Goal: Task Accomplishment & Management: Manage account settings

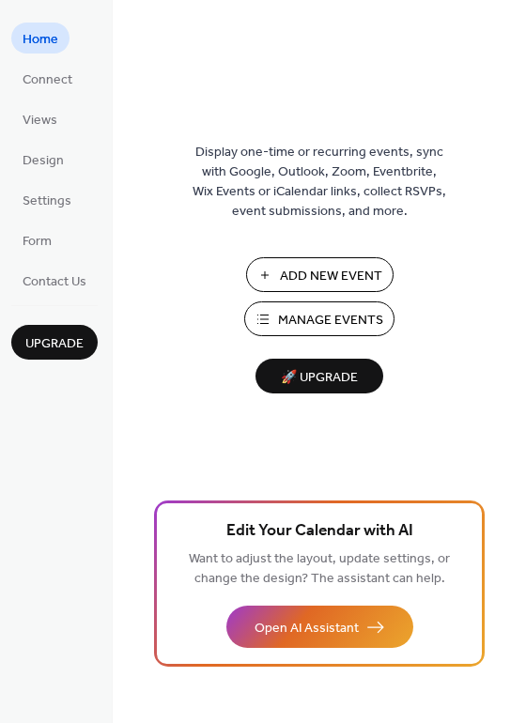
click at [312, 313] on span "Manage Events" at bounding box center [330, 321] width 105 height 20
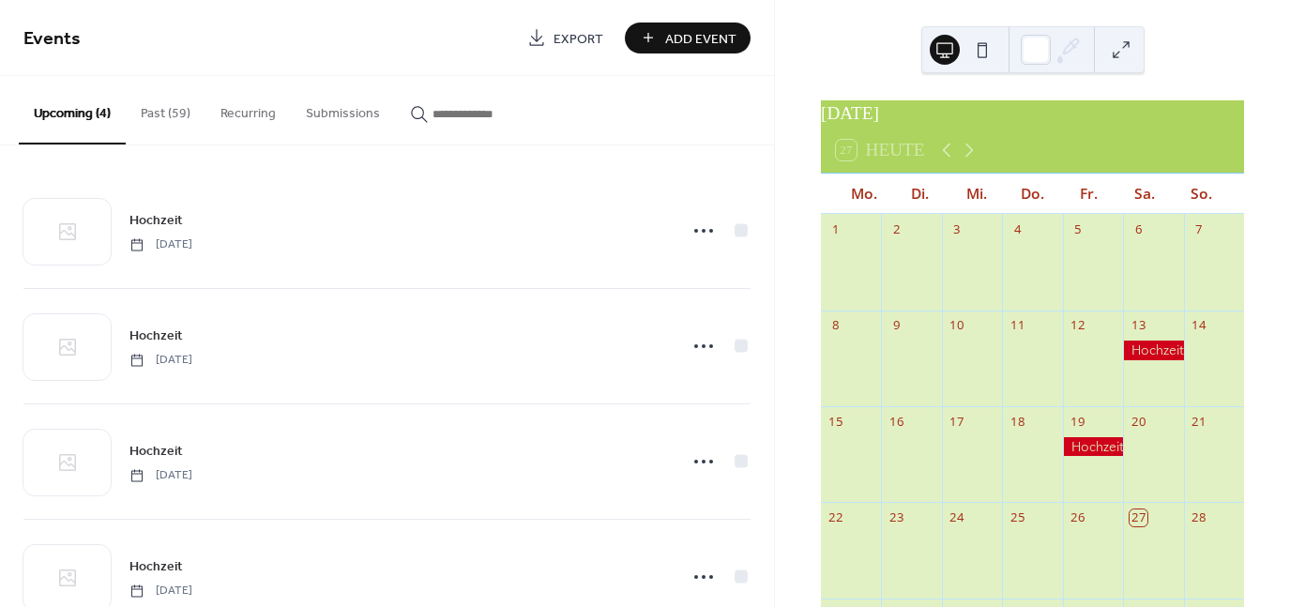
click at [676, 38] on span "Add Event" at bounding box center [700, 39] width 71 height 20
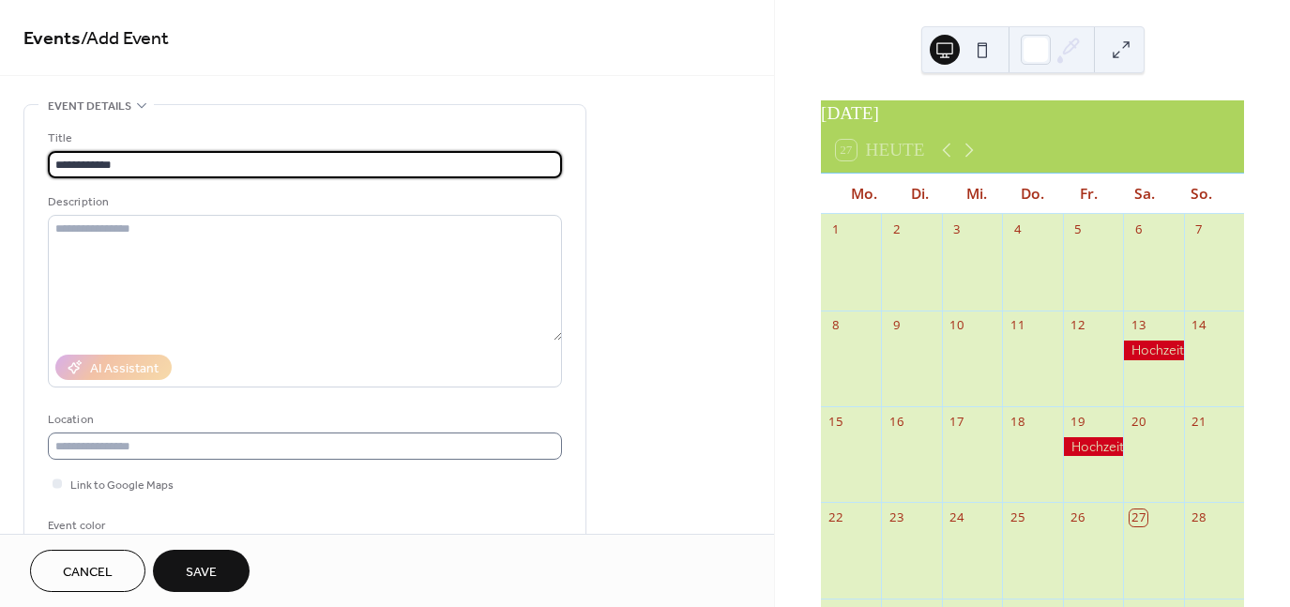
type input "**********"
click at [227, 448] on input "text" at bounding box center [305, 446] width 514 height 27
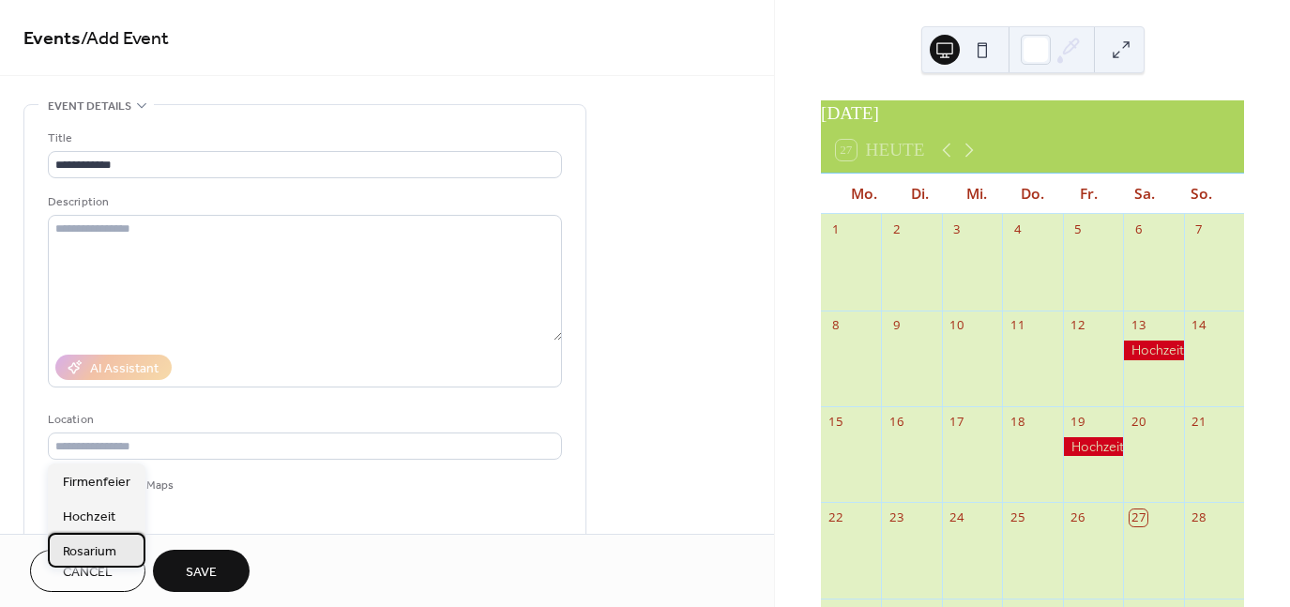
click at [99, 552] on span "Rosarium" at bounding box center [89, 551] width 53 height 20
type input "********"
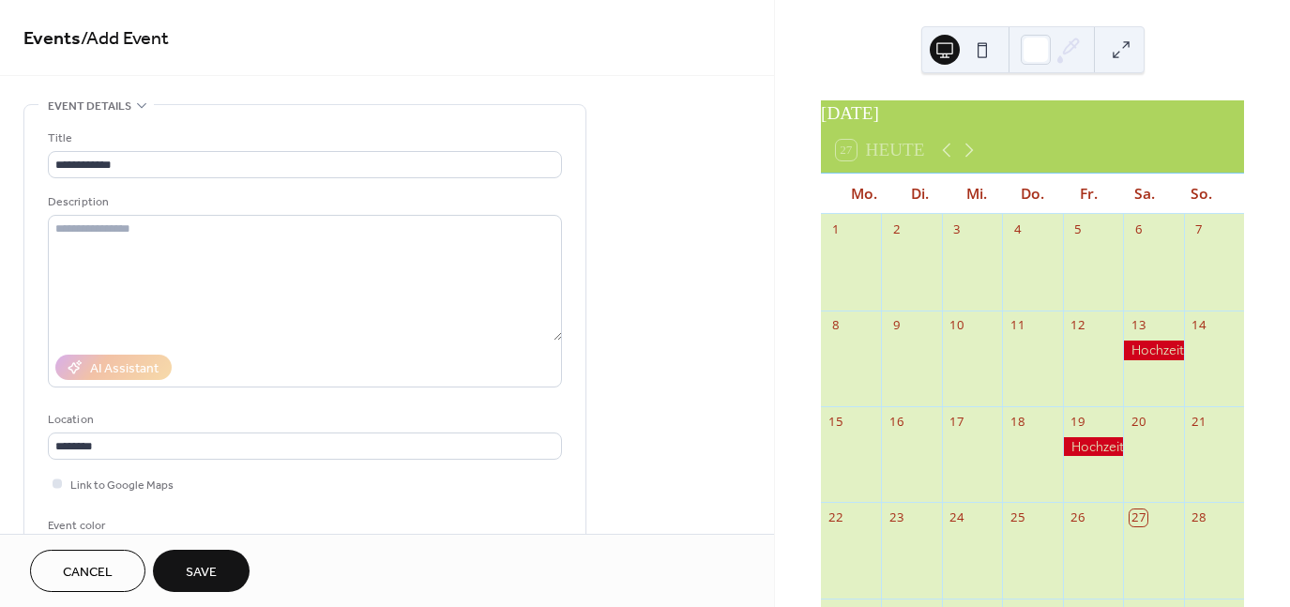
scroll to position [94, 0]
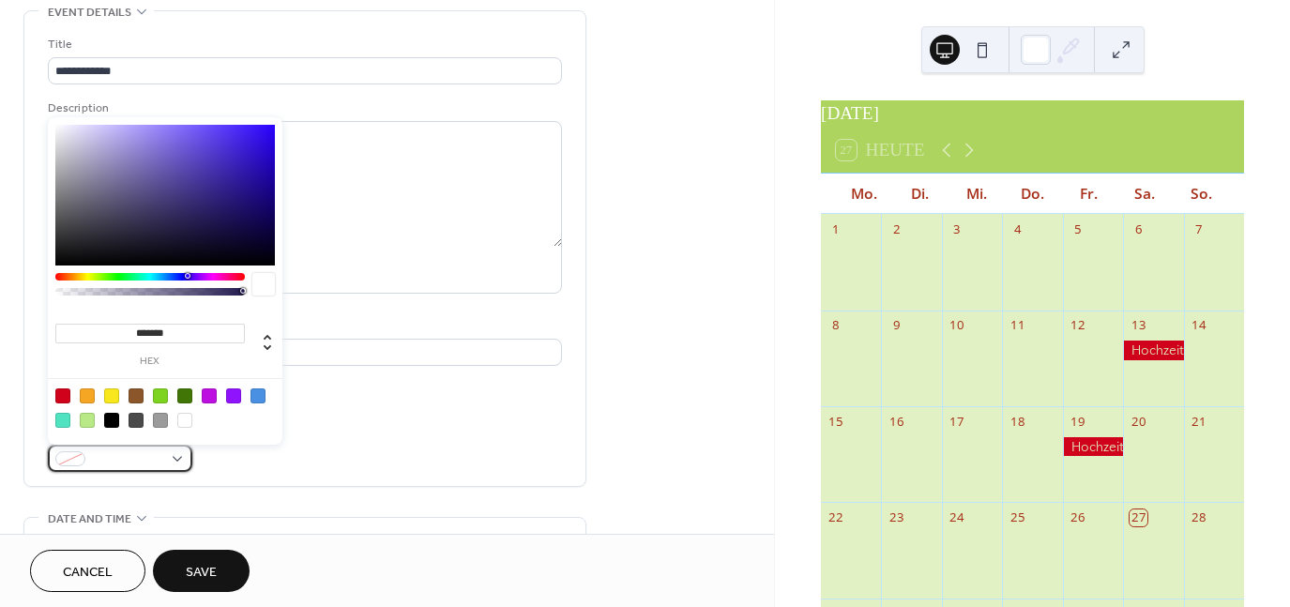
click at [104, 457] on span at bounding box center [127, 460] width 69 height 20
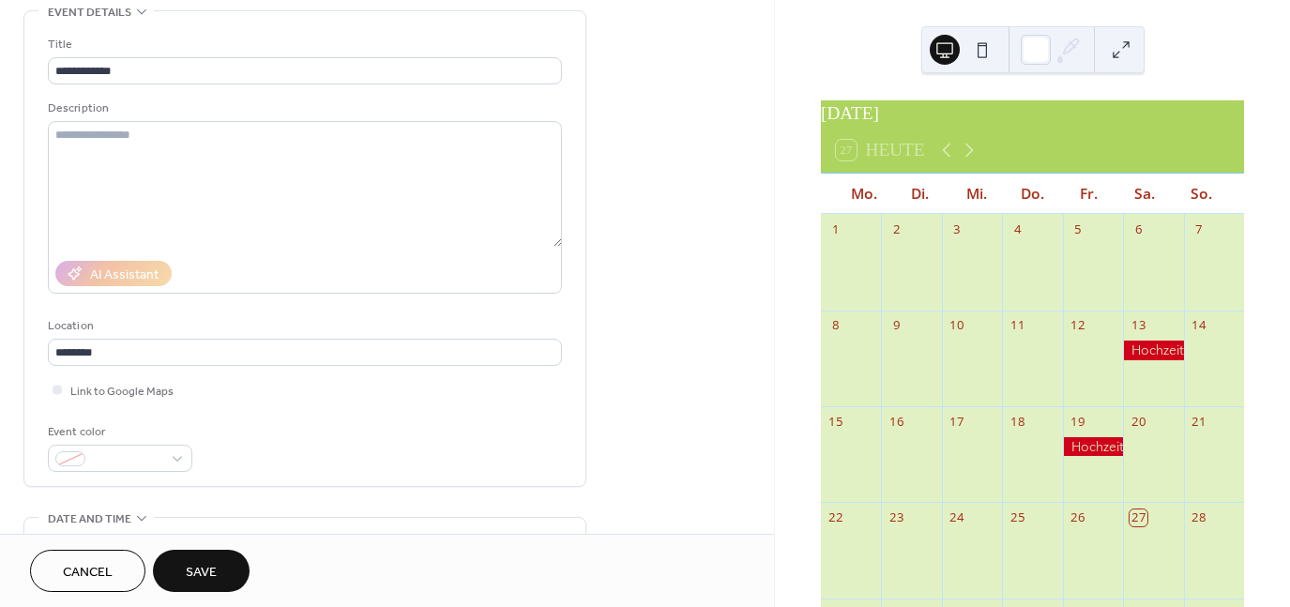
click at [409, 452] on div "Event color" at bounding box center [305, 447] width 514 height 50
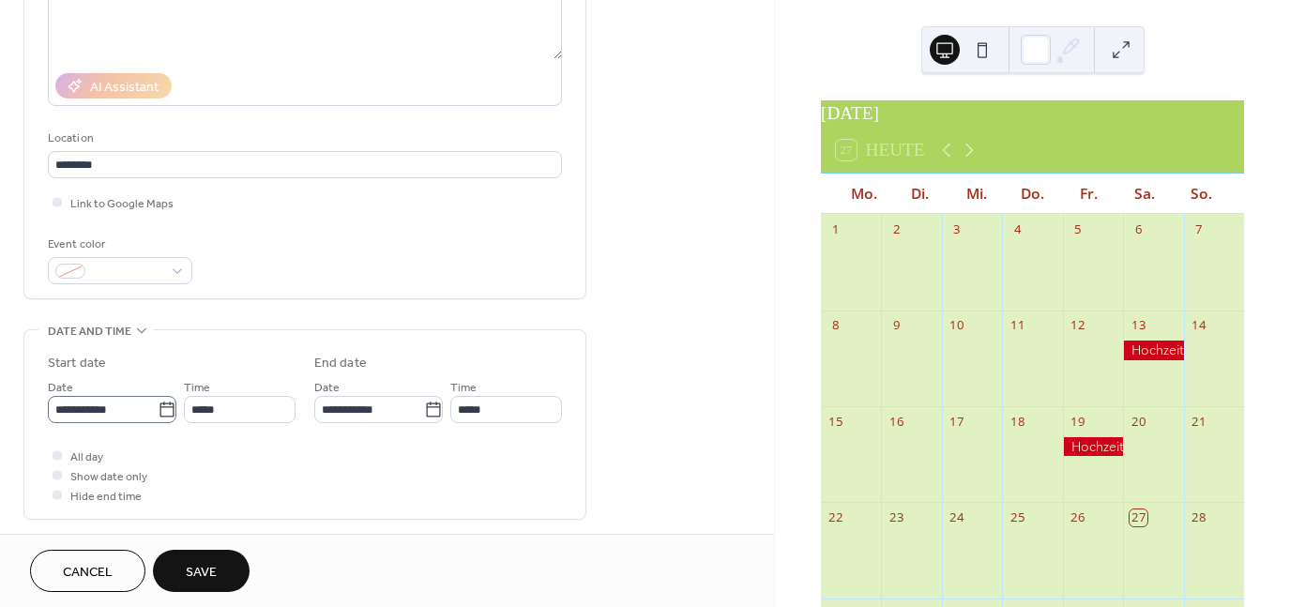
scroll to position [375, 0]
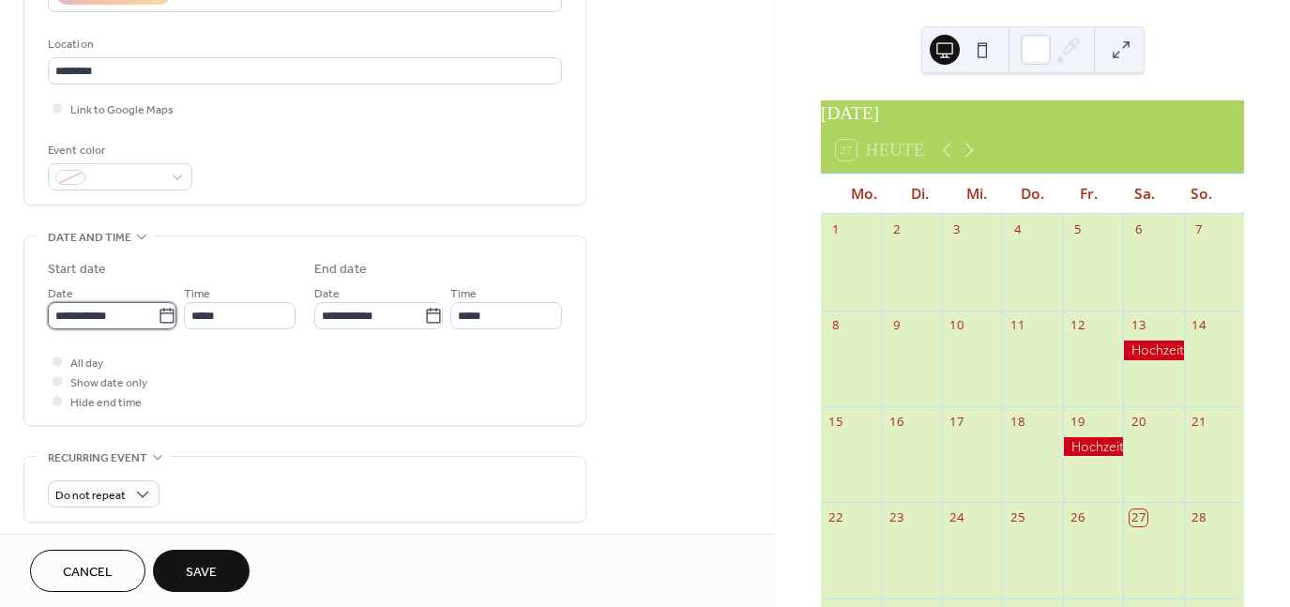
click at [133, 320] on input "**********" at bounding box center [103, 315] width 110 height 27
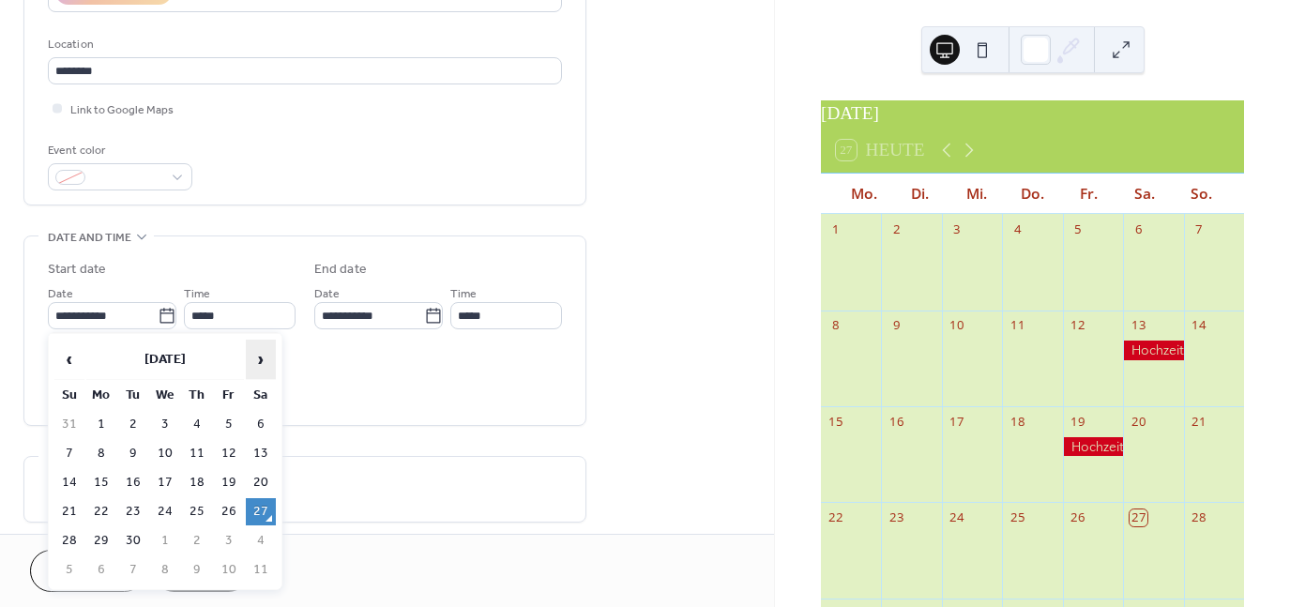
click at [266, 361] on span "›" at bounding box center [261, 360] width 28 height 38
click at [256, 480] on td "18" at bounding box center [261, 482] width 30 height 27
type input "**********"
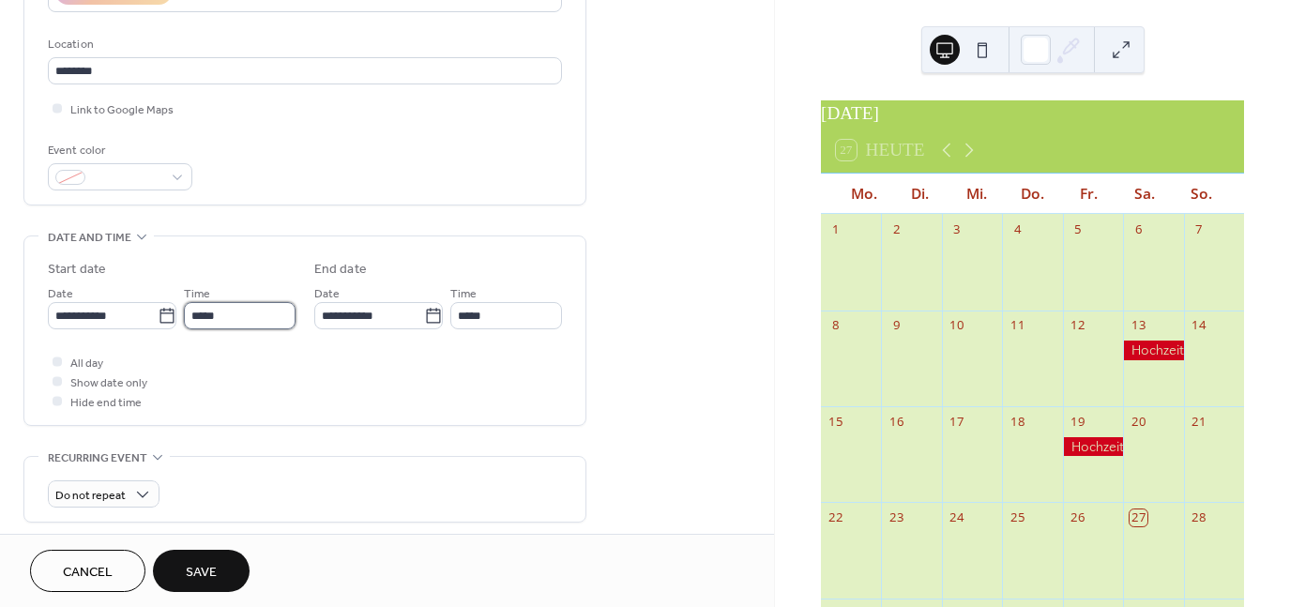
click at [267, 318] on input "*****" at bounding box center [240, 315] width 112 height 27
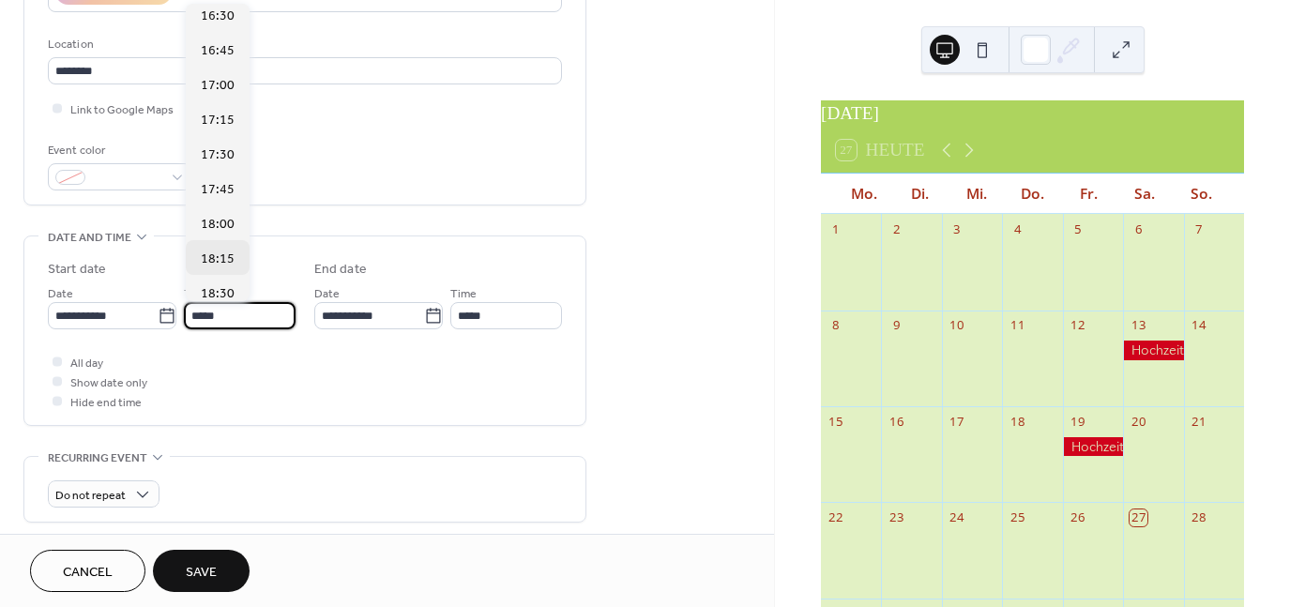
scroll to position [2323, 0]
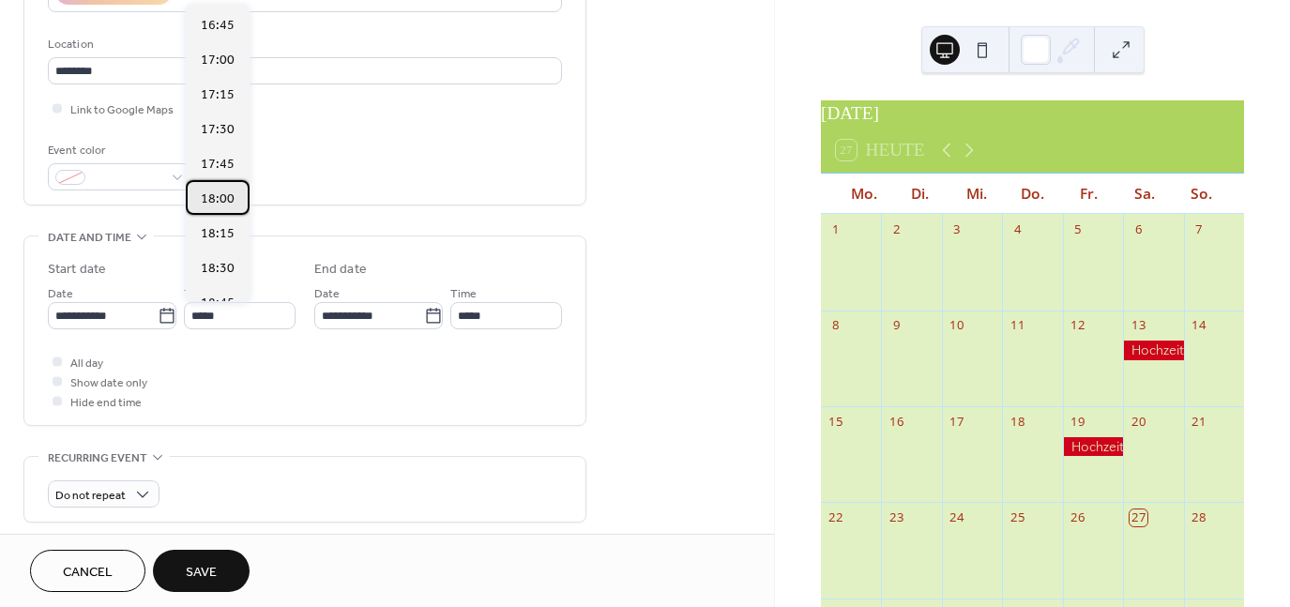
click at [220, 192] on span "18:00" at bounding box center [218, 200] width 34 height 20
type input "*****"
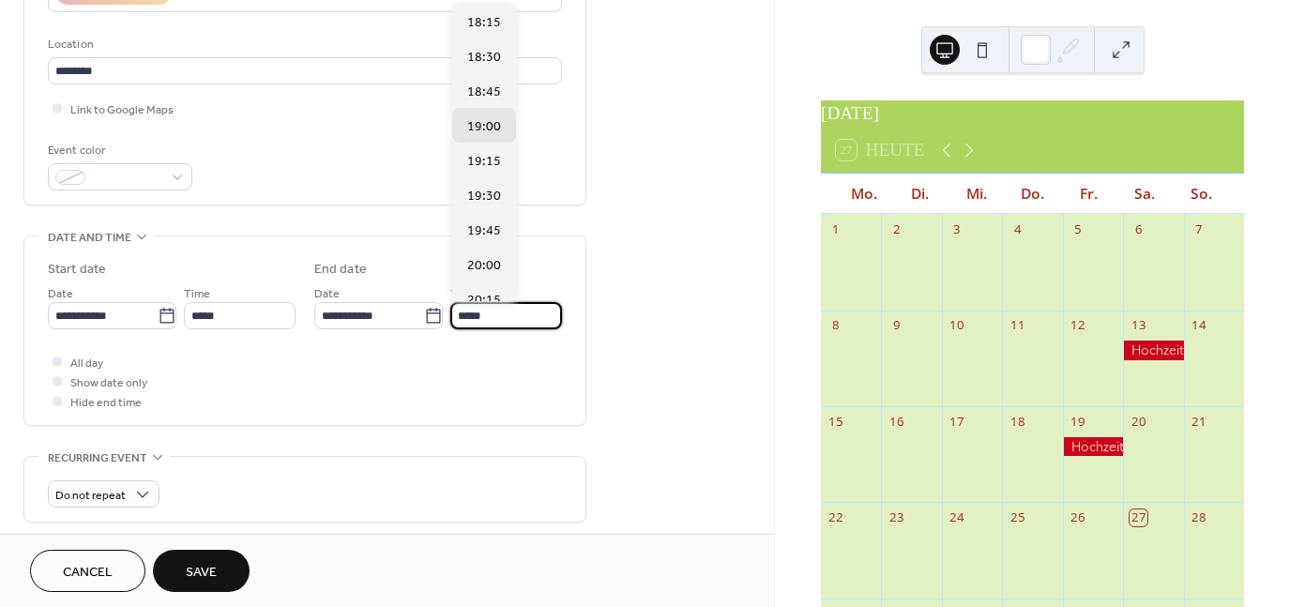
click at [483, 318] on input "*****" at bounding box center [506, 315] width 112 height 27
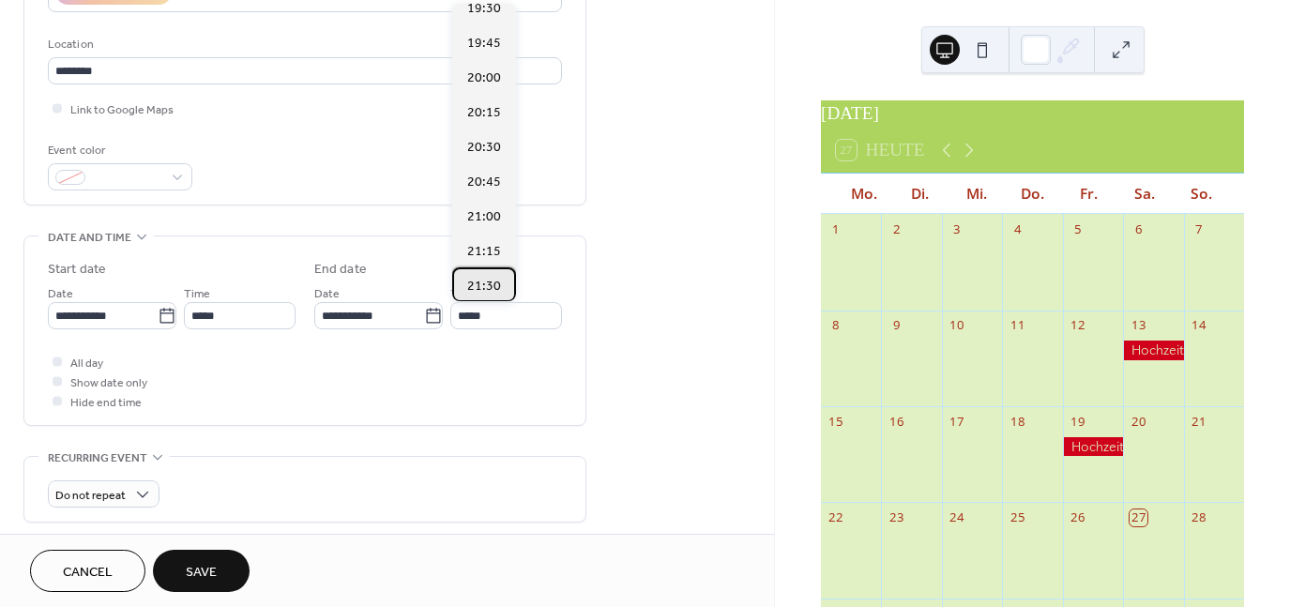
click at [487, 277] on span "21:30" at bounding box center [484, 287] width 34 height 20
type input "*****"
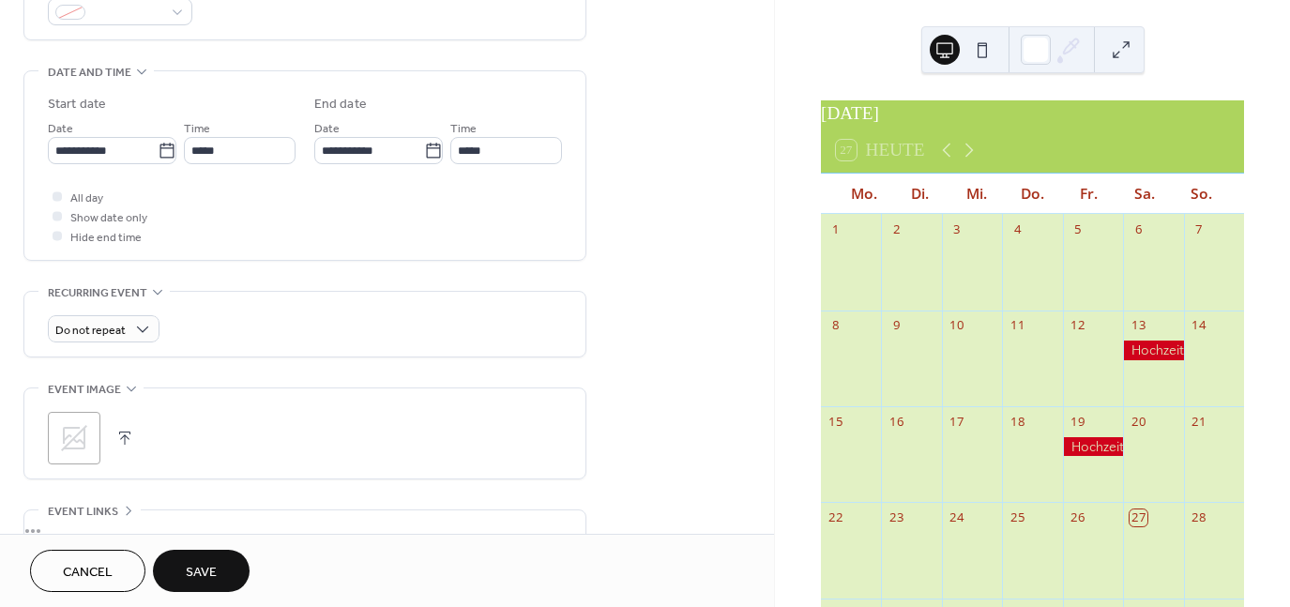
scroll to position [563, 0]
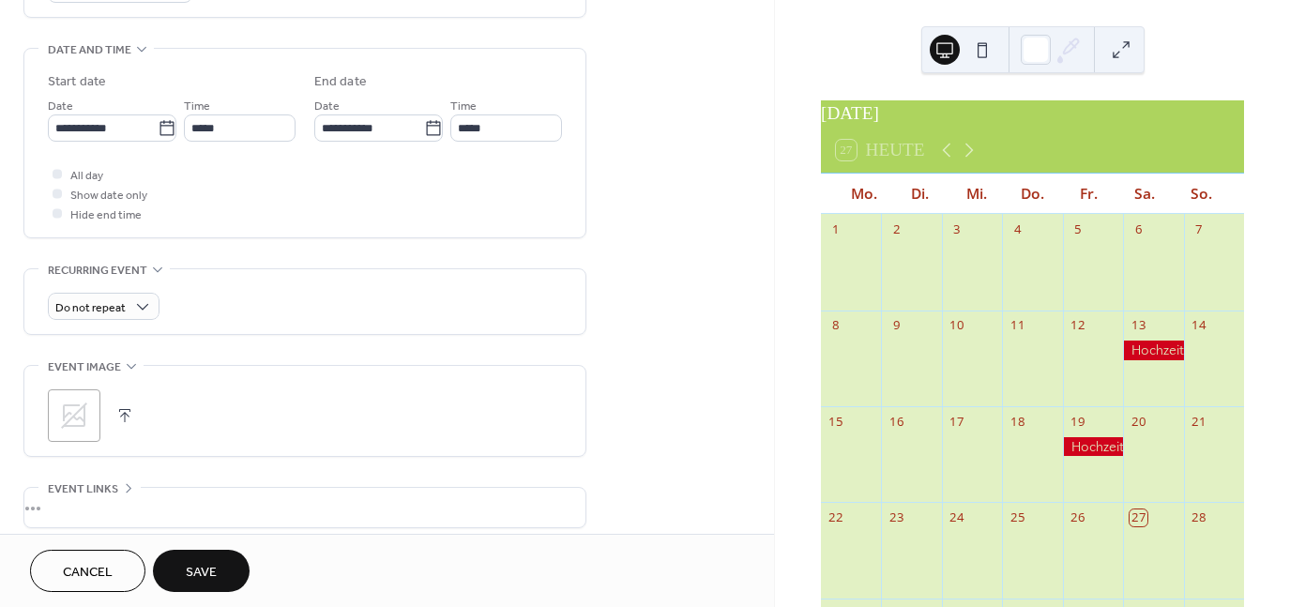
click at [71, 417] on icon at bounding box center [74, 416] width 26 height 26
click at [251, 508] on div "•••" at bounding box center [304, 507] width 561 height 39
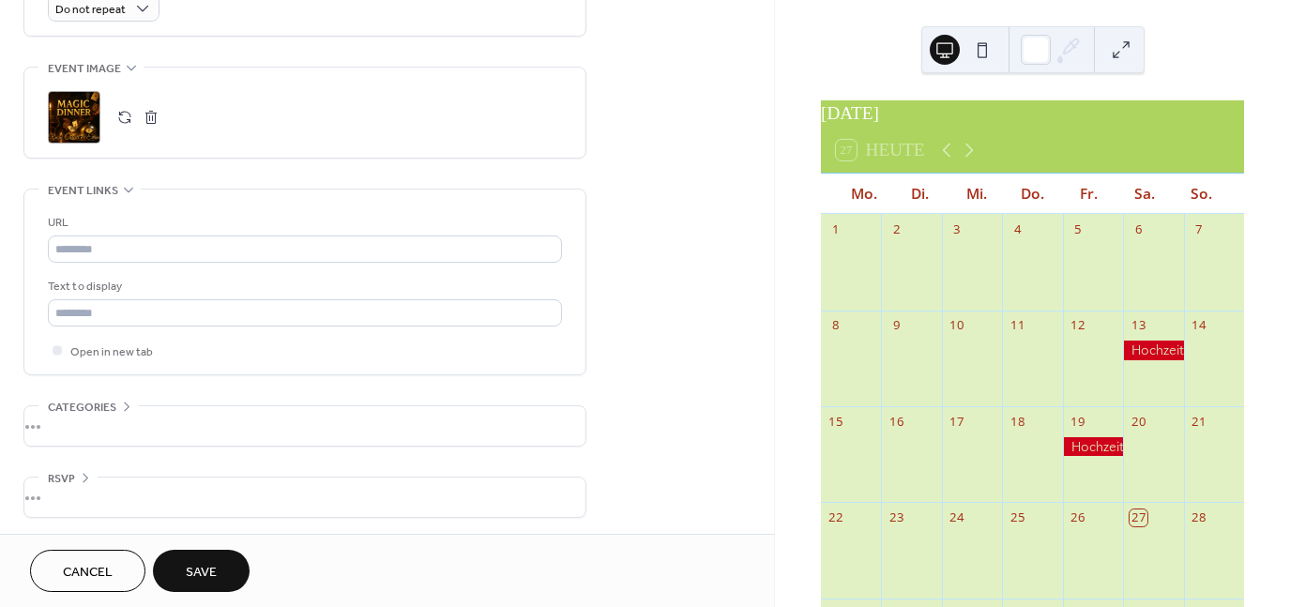
scroll to position [862, 0]
click at [224, 494] on div "•••" at bounding box center [304, 496] width 561 height 39
click at [223, 488] on div "Enable RSVP 🔒 Limit number of guests" at bounding box center [305, 526] width 514 height 99
click at [213, 428] on div "•••" at bounding box center [304, 424] width 561 height 39
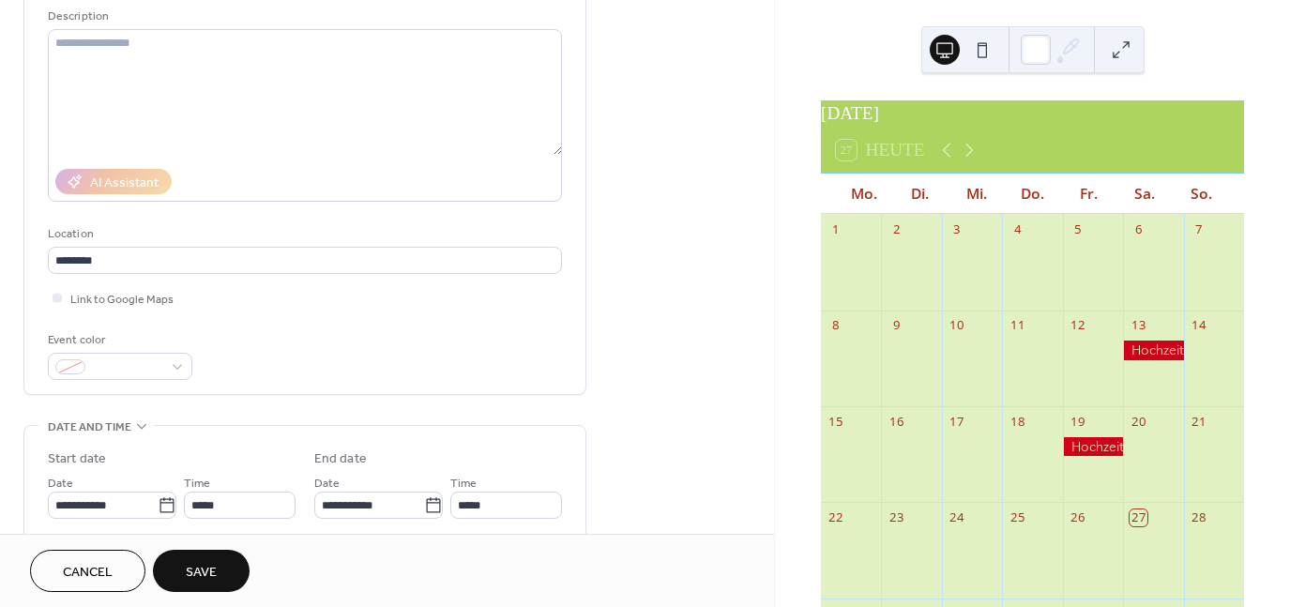
scroll to position [112, 0]
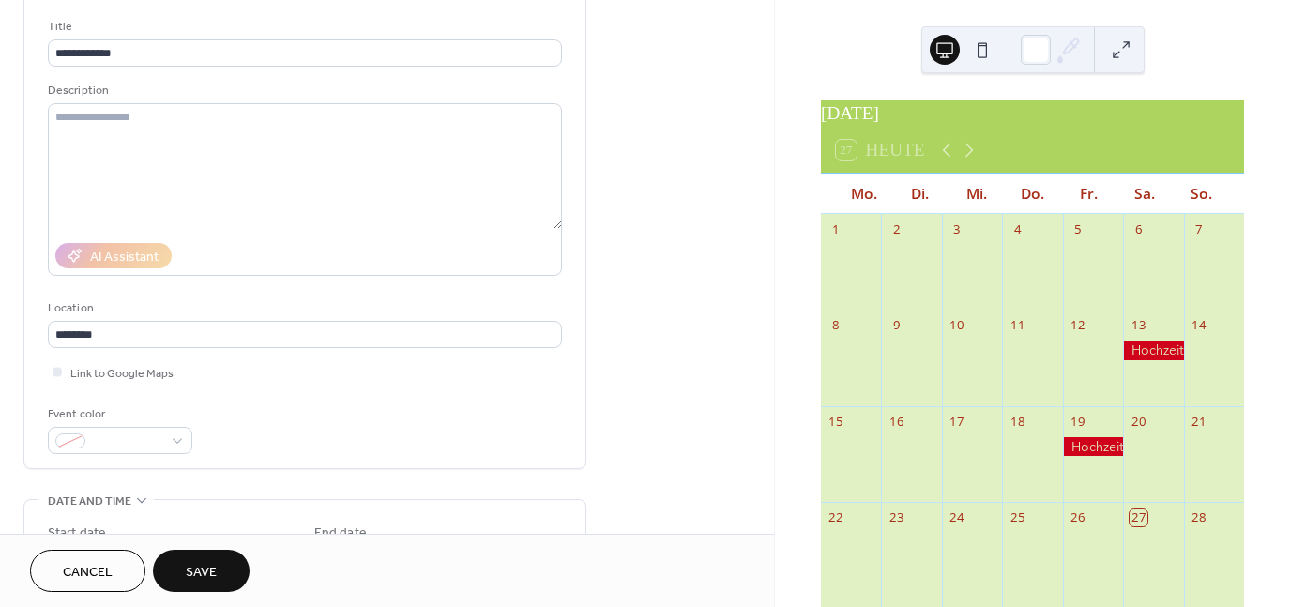
click at [230, 574] on button "Save" at bounding box center [201, 571] width 97 height 42
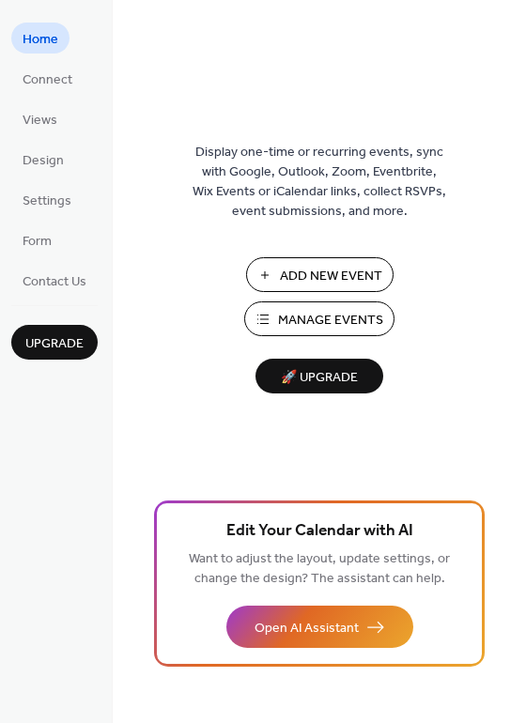
click at [276, 320] on button "Manage Events" at bounding box center [319, 318] width 150 height 35
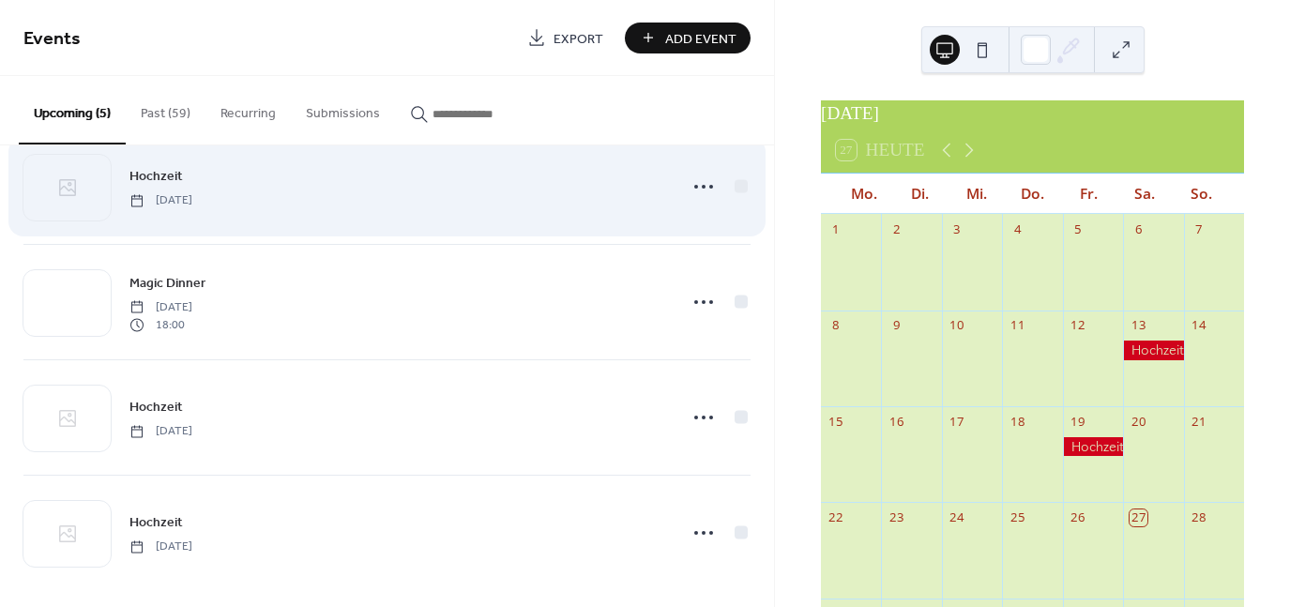
scroll to position [169, 0]
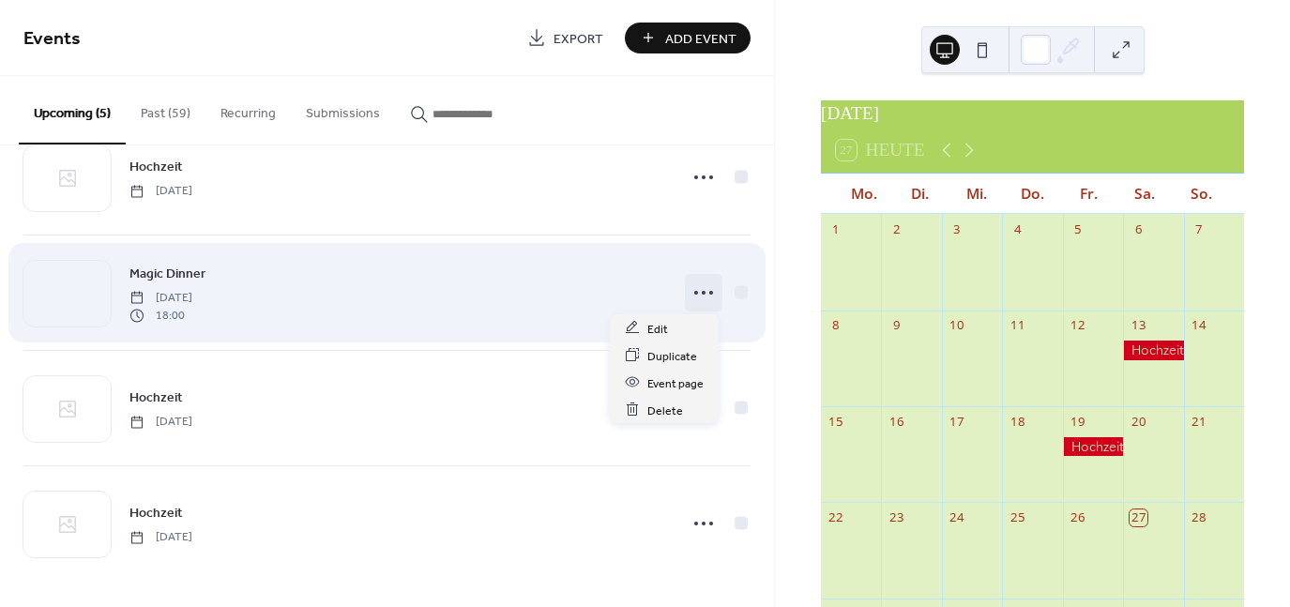
click at [692, 285] on icon at bounding box center [704, 293] width 30 height 30
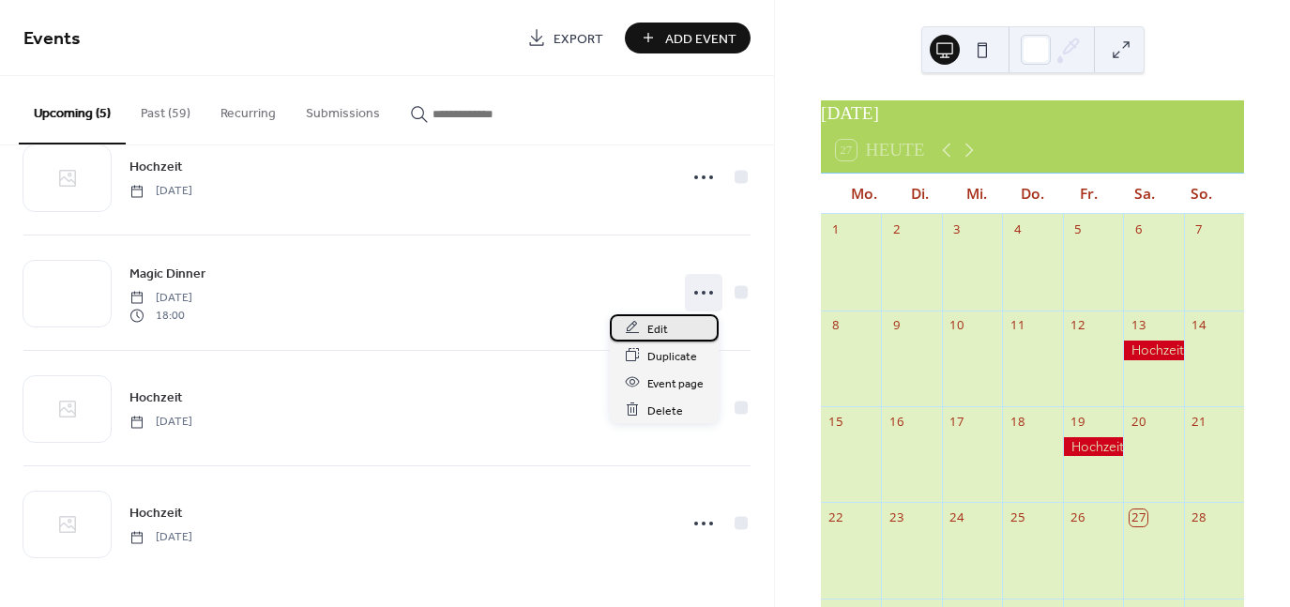
click at [676, 329] on div "Edit" at bounding box center [664, 327] width 109 height 27
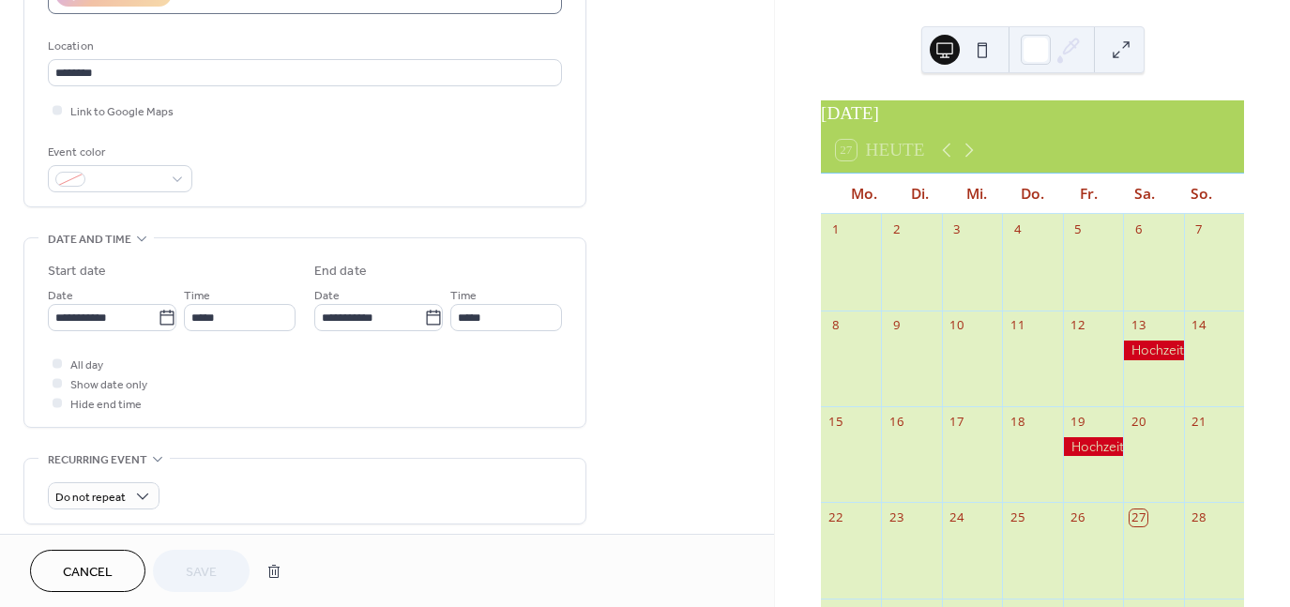
scroll to position [375, 0]
click at [169, 176] on div at bounding box center [120, 176] width 145 height 27
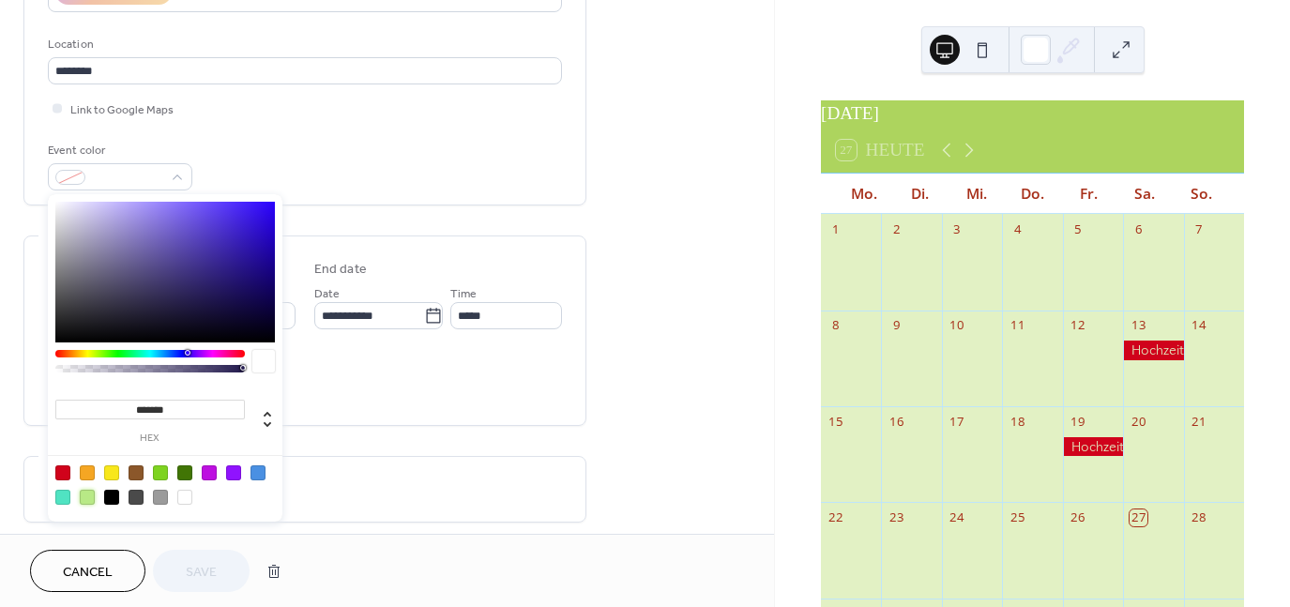
click at [84, 494] on div at bounding box center [87, 497] width 15 height 15
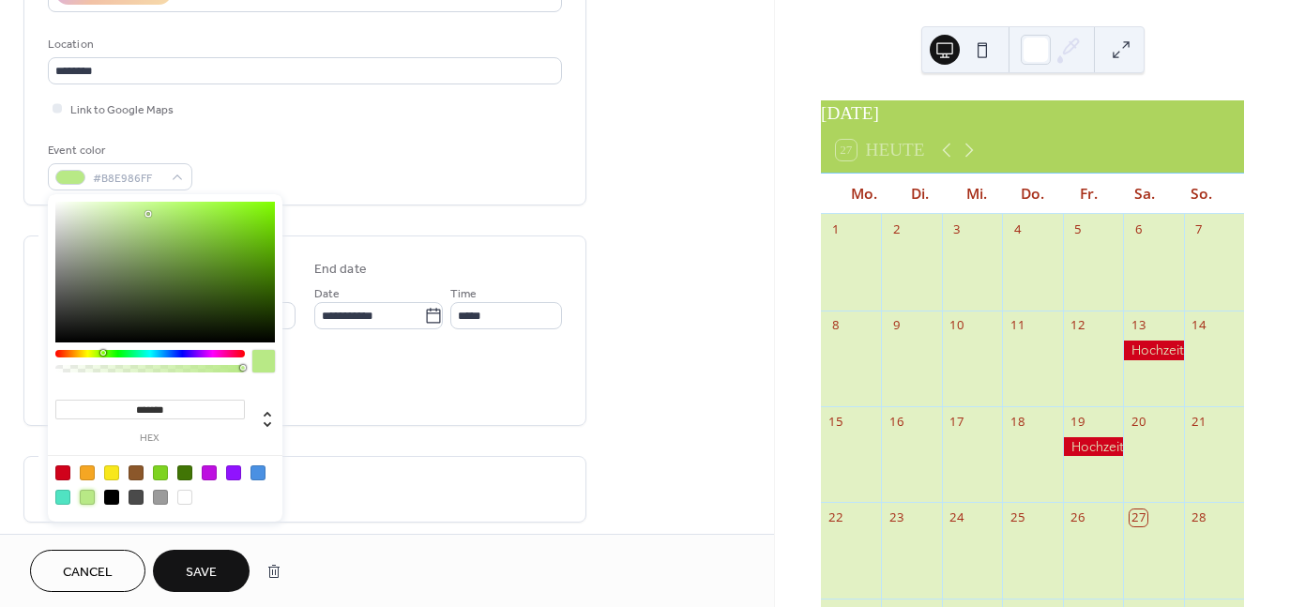
click at [174, 313] on div at bounding box center [165, 272] width 220 height 141
click at [176, 295] on div at bounding box center [165, 272] width 220 height 141
click at [206, 471] on div at bounding box center [209, 472] width 15 height 15
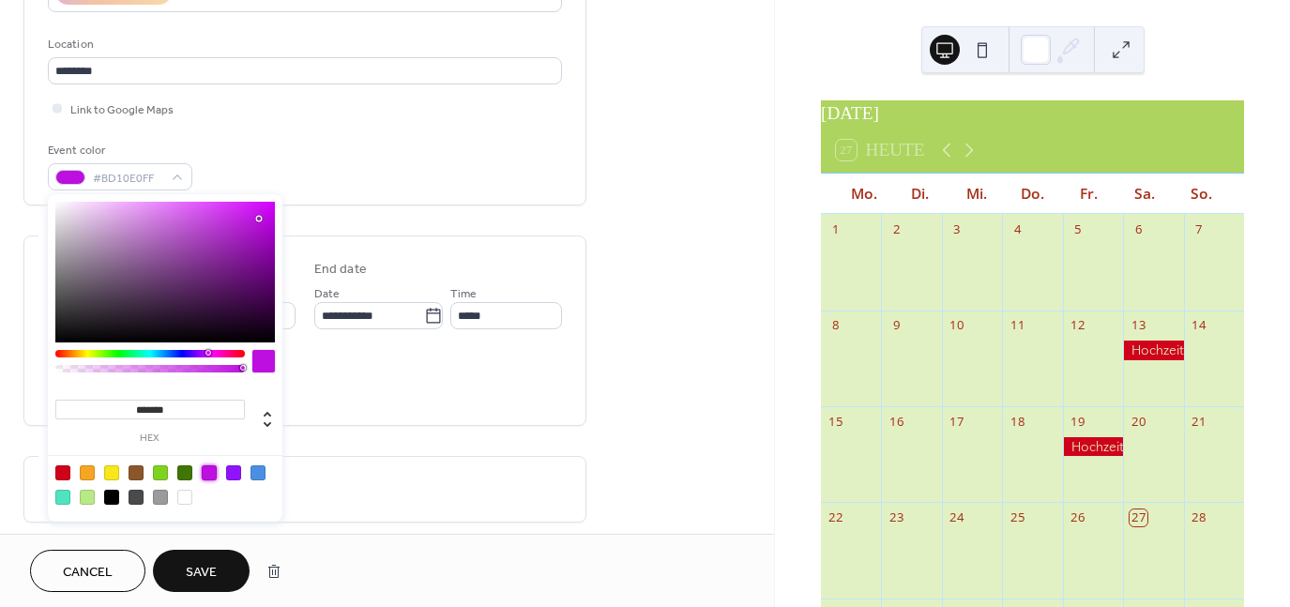
click at [125, 209] on div at bounding box center [165, 272] width 220 height 141
click at [134, 208] on div at bounding box center [165, 272] width 220 height 141
click at [146, 211] on div at bounding box center [165, 272] width 220 height 141
type input "*******"
click at [158, 212] on div at bounding box center [165, 272] width 220 height 141
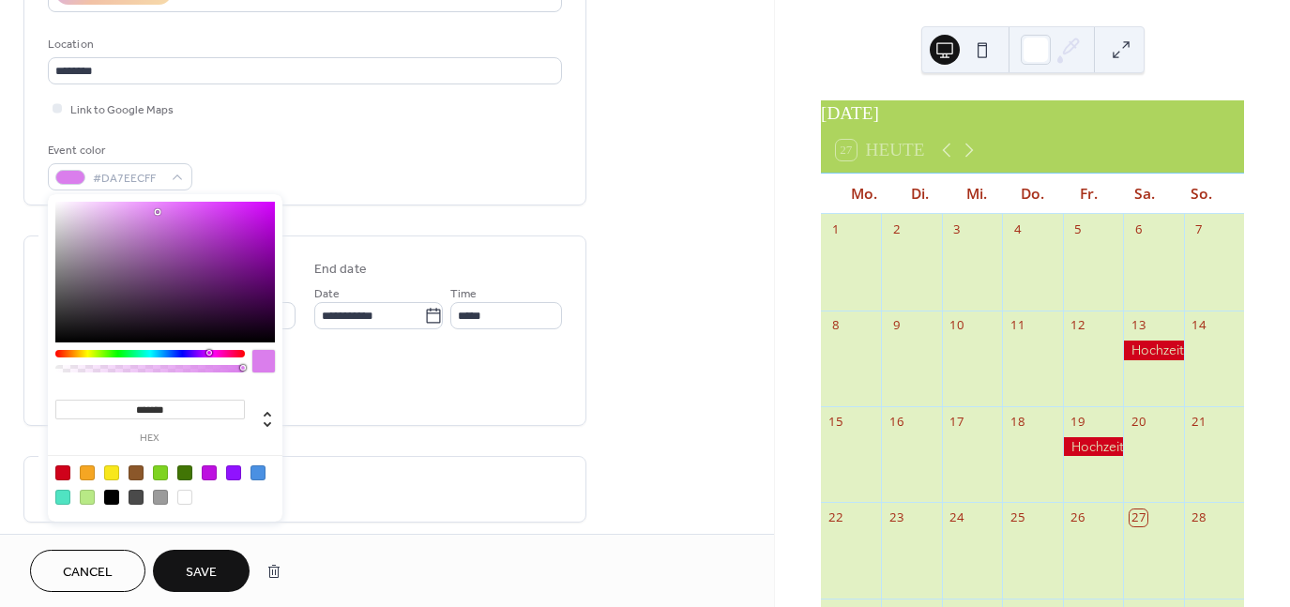
click at [205, 576] on span "Save" at bounding box center [201, 573] width 31 height 20
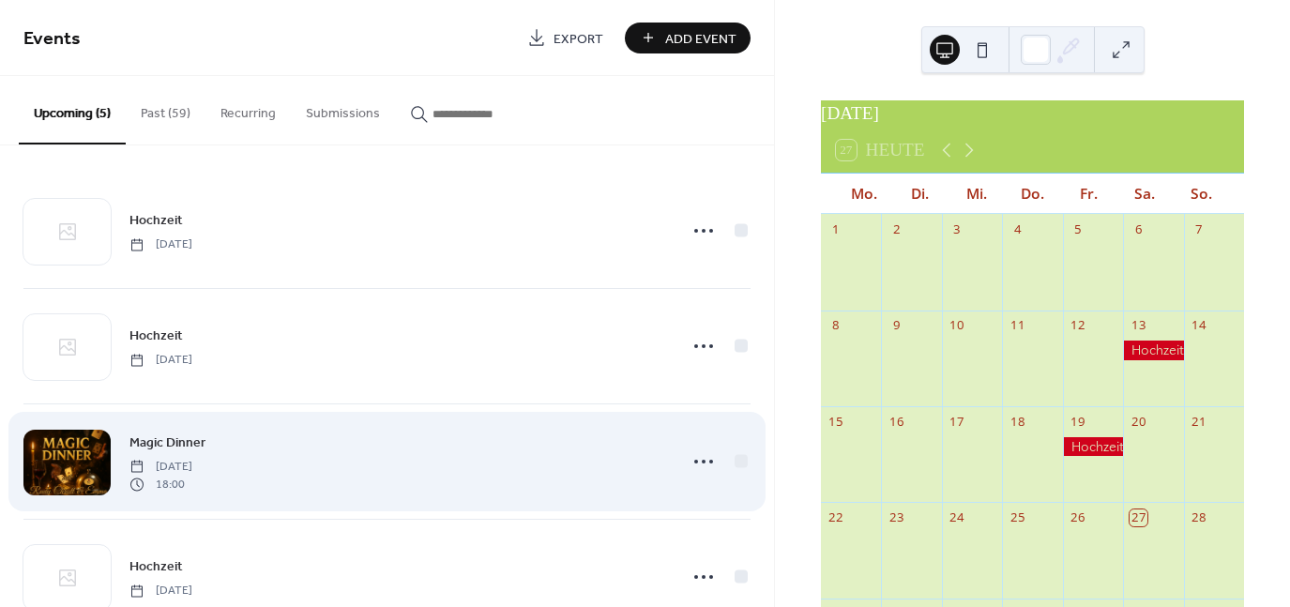
click at [62, 452] on div at bounding box center [66, 463] width 87 height 66
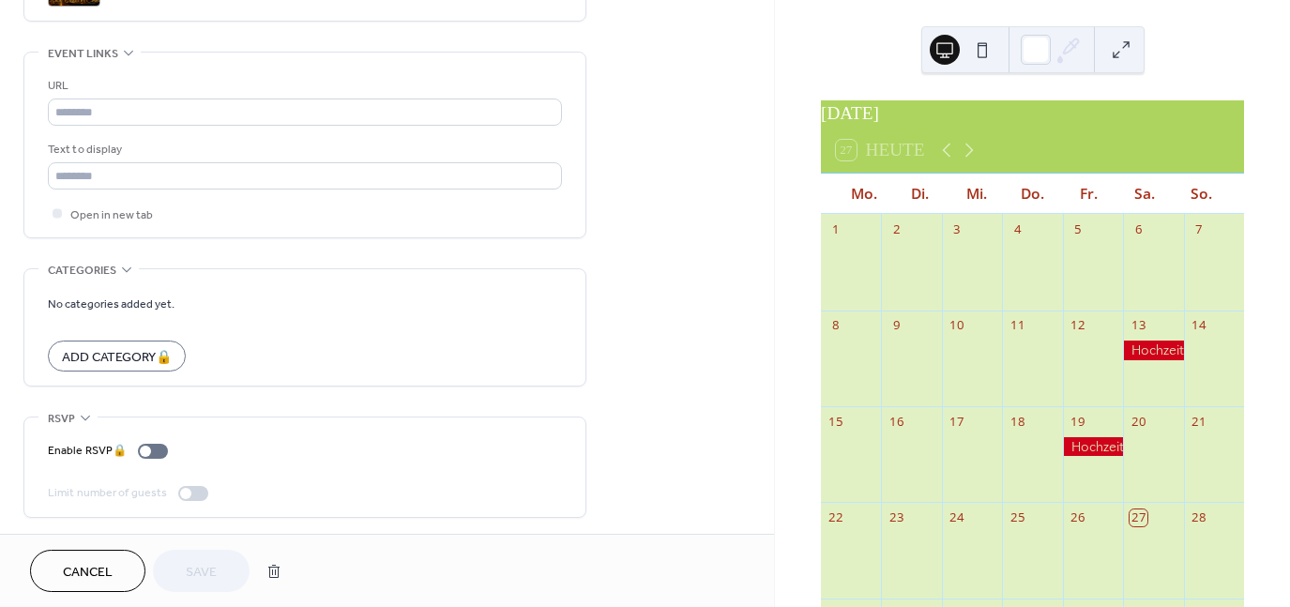
scroll to position [998, 0]
click at [126, 269] on div "•••" at bounding box center [304, 270] width 561 height 2
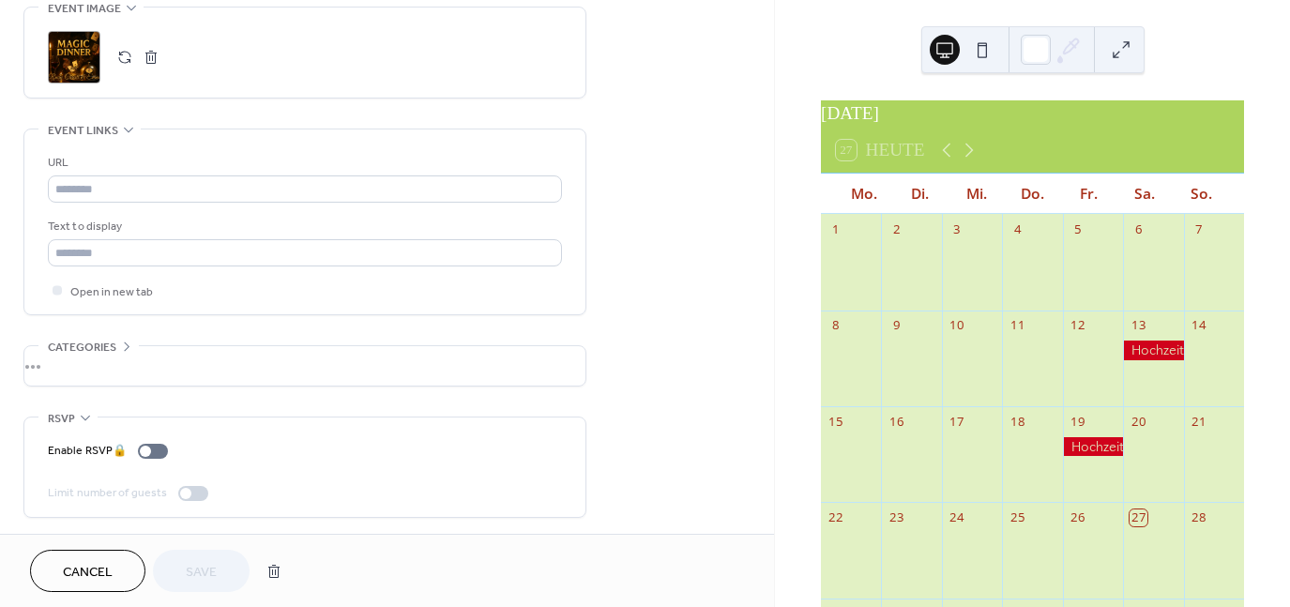
click at [83, 418] on icon at bounding box center [85, 417] width 15 height 15
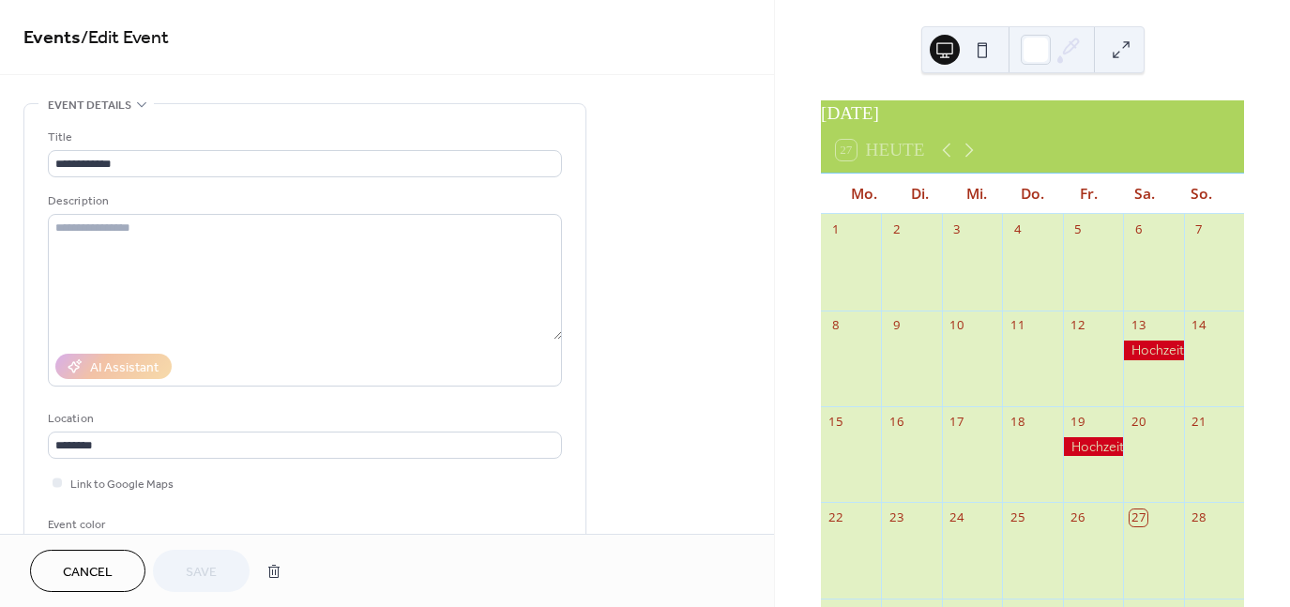
scroll to position [0, 0]
